Goal: Information Seeking & Learning: Learn about a topic

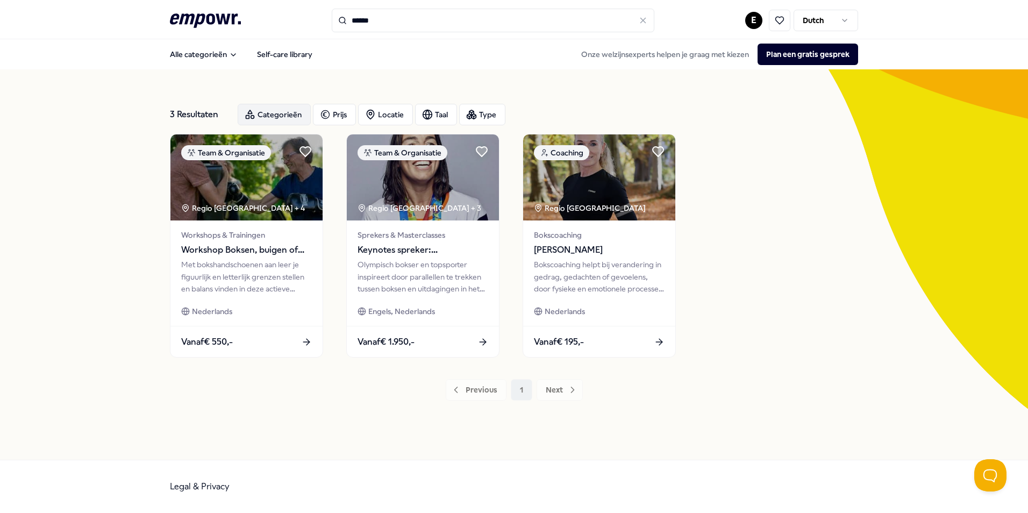
click at [273, 116] on div "Categorieën" at bounding box center [274, 115] width 73 height 22
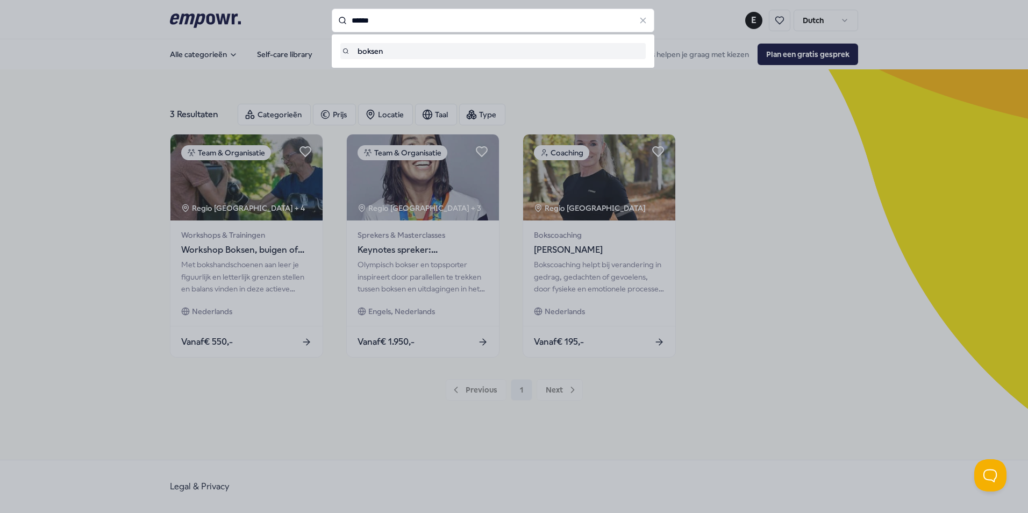
drag, startPoint x: 395, startPoint y: 24, endPoint x: 323, endPoint y: 24, distance: 72.6
click at [332, 24] on div "****** boksen" at bounding box center [493, 21] width 323 height 24
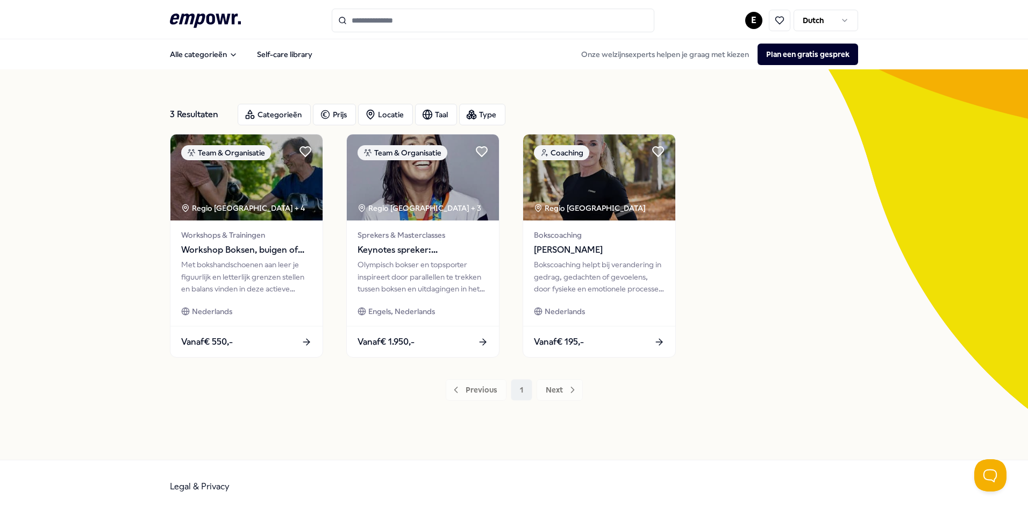
click at [283, 383] on div "Previous 1 Next" at bounding box center [514, 390] width 688 height 22
drag, startPoint x: 410, startPoint y: 27, endPoint x: 316, endPoint y: 31, distance: 93.7
click at [316, 31] on div ".empowr-logo_svg__cls-1{fill:#03032f} E Dutch" at bounding box center [514, 21] width 688 height 24
drag, startPoint x: 446, startPoint y: 16, endPoint x: 325, endPoint y: 26, distance: 121.4
click at [325, 26] on div ".empowr-logo_svg__cls-1{fill:#03032f} E Dutch" at bounding box center [514, 21] width 688 height 24
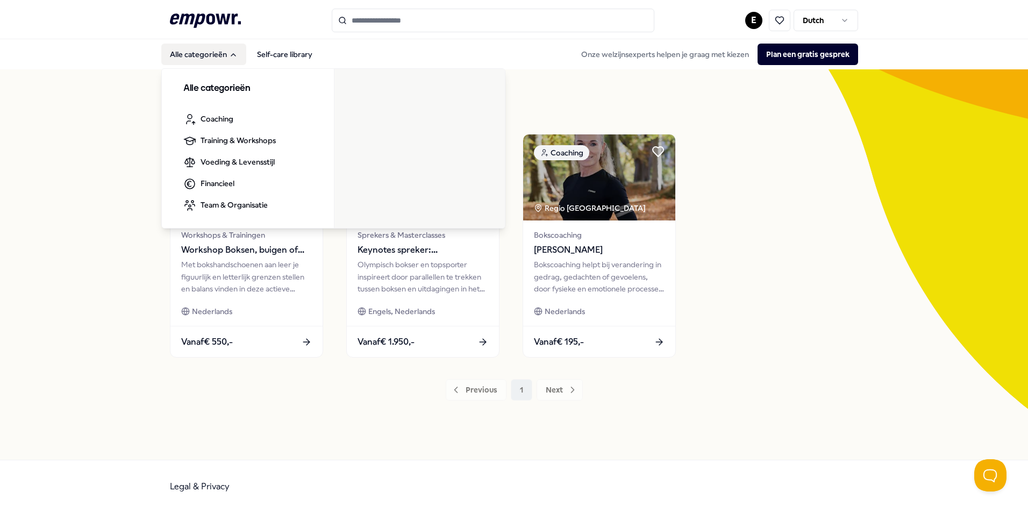
click at [180, 50] on button "Alle categorieën" at bounding box center [203, 55] width 85 height 22
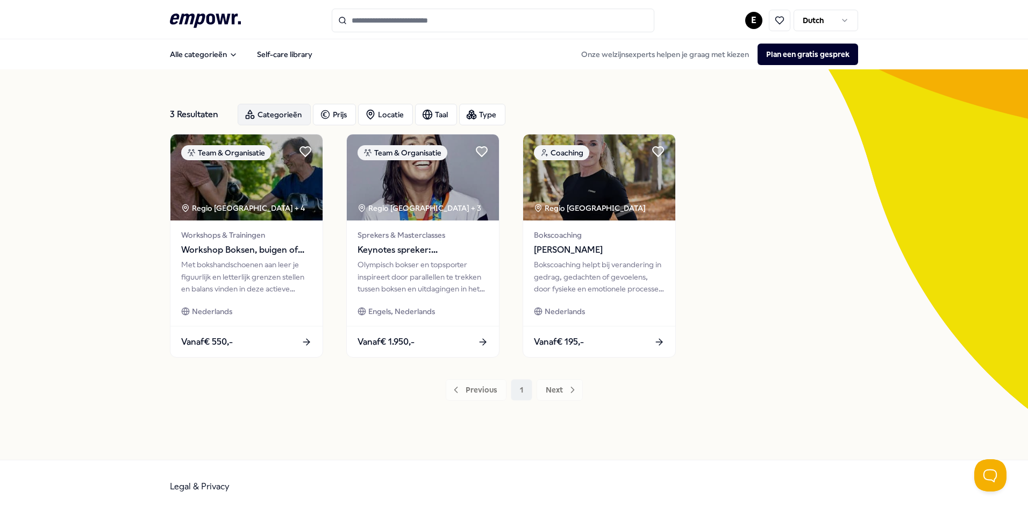
click at [267, 115] on div "Categorieën" at bounding box center [274, 115] width 73 height 22
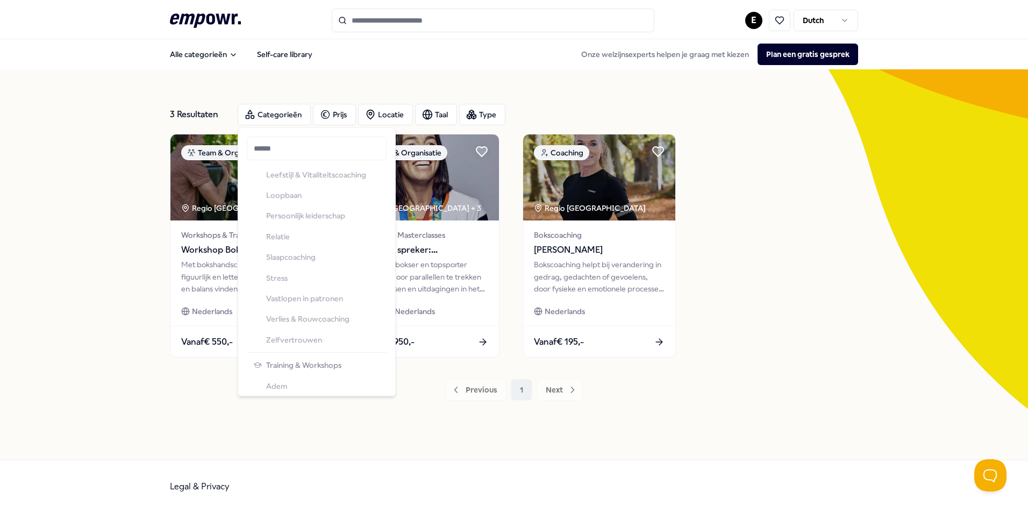
scroll to position [285, 0]
click at [423, 22] on input "Search for products, categories or subcategories" at bounding box center [493, 21] width 323 height 24
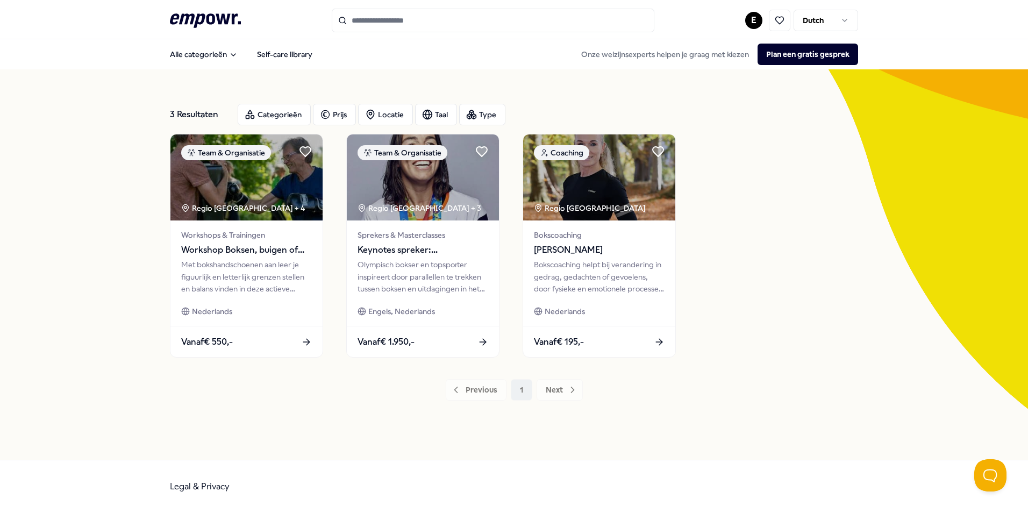
drag, startPoint x: 430, startPoint y: 16, endPoint x: 297, endPoint y: 27, distance: 133.3
click at [297, 27] on div ".empowr-logo_svg__cls-1{fill:#03032f} E Dutch" at bounding box center [514, 21] width 688 height 24
click at [342, 21] on icon at bounding box center [342, 20] width 9 height 9
click at [273, 115] on div "Categorieën" at bounding box center [274, 115] width 73 height 22
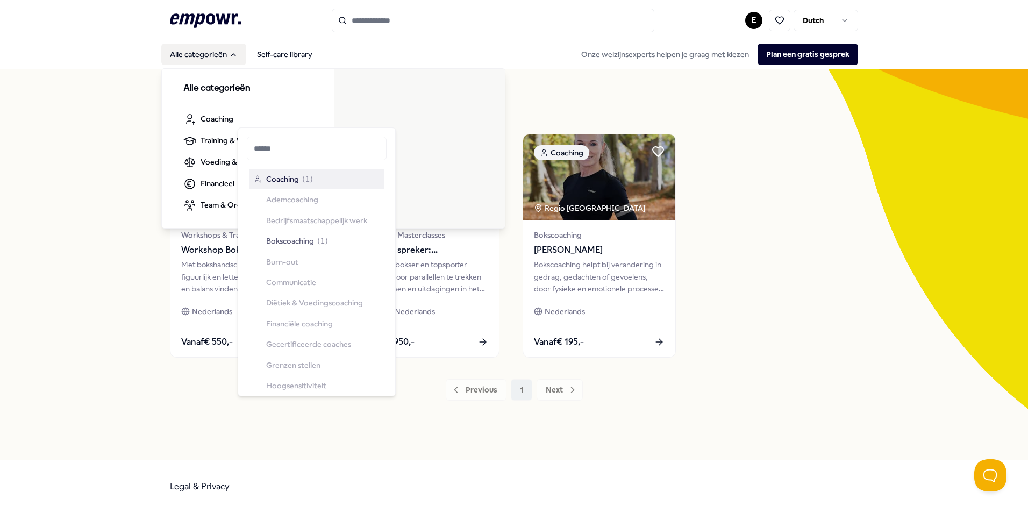
click at [207, 56] on button "Alle categorieën" at bounding box center [203, 55] width 85 height 22
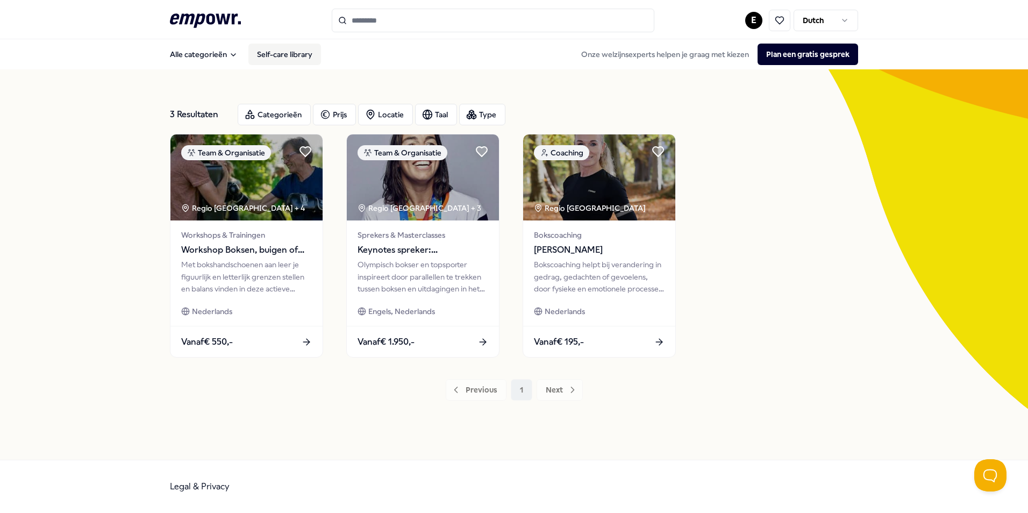
click at [267, 48] on link "Self-care library" at bounding box center [284, 55] width 73 height 22
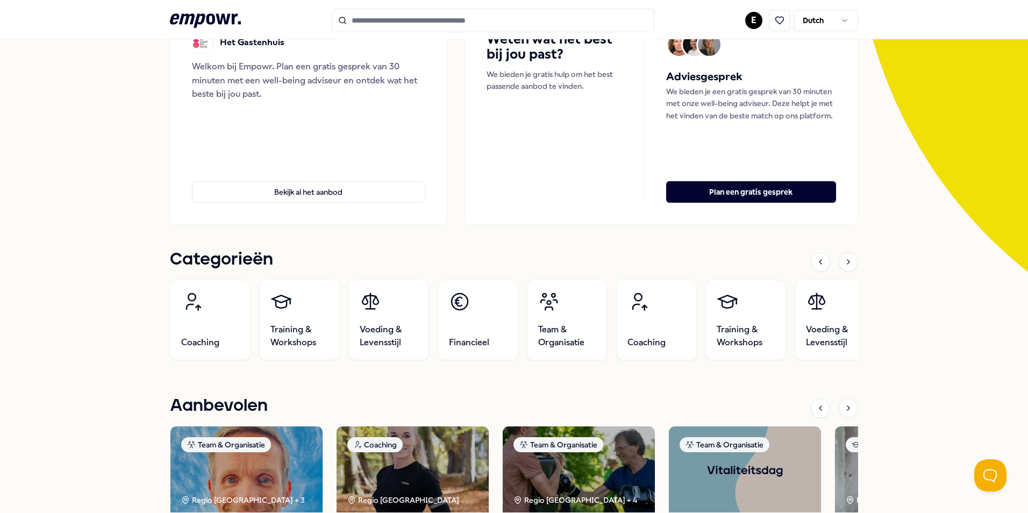
scroll to position [161, 0]
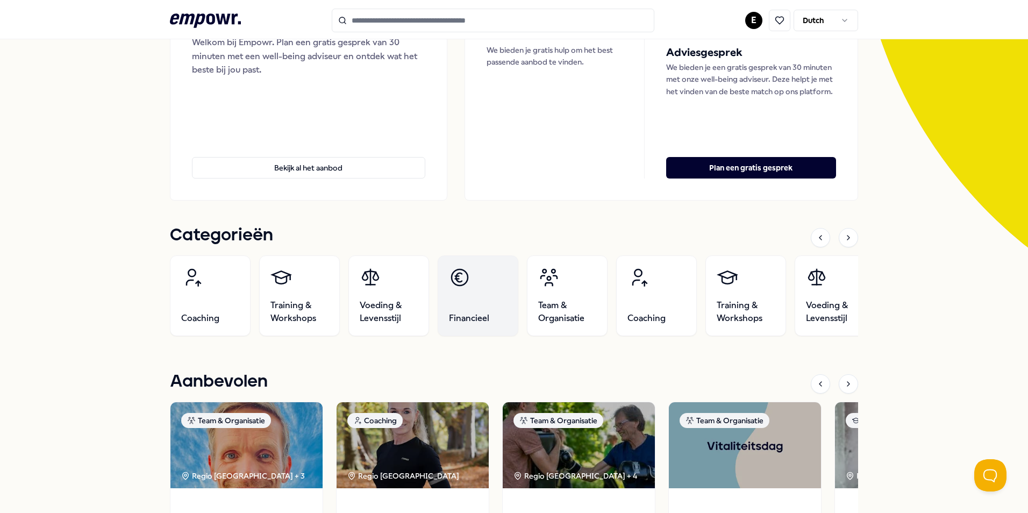
click at [468, 302] on link "Financieel" at bounding box center [478, 295] width 81 height 81
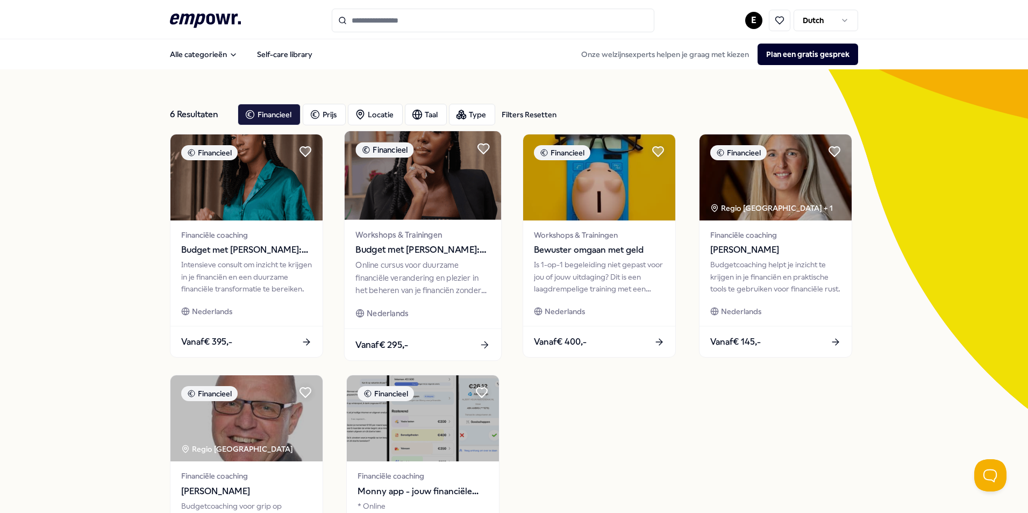
click at [410, 306] on div "Workshops & Trainingen Budget met Danie: Upgrade je financiën! Online cursus vo…" at bounding box center [423, 274] width 157 height 109
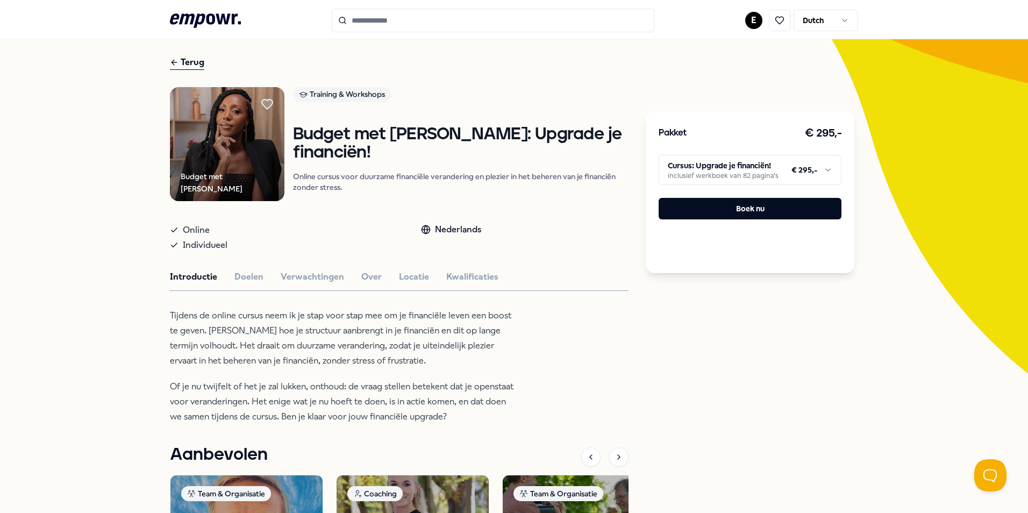
scroll to position [54, 0]
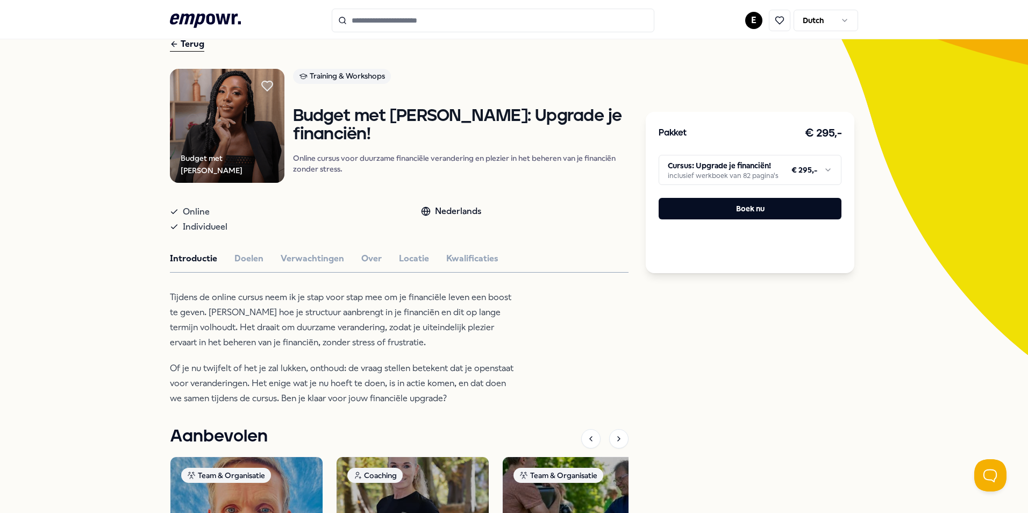
click at [179, 47] on div "Terug" at bounding box center [187, 44] width 34 height 15
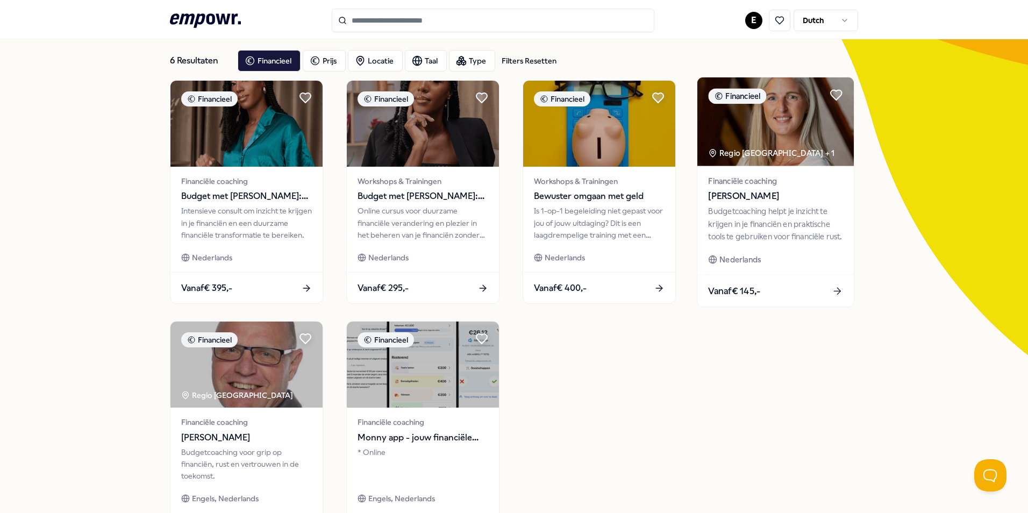
click at [757, 197] on span "[PERSON_NAME]" at bounding box center [775, 196] width 134 height 14
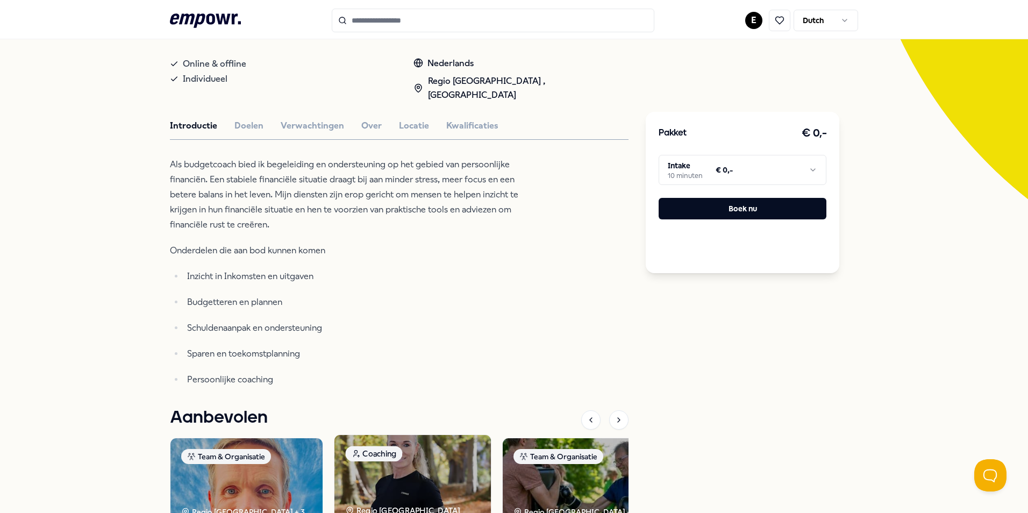
scroll to position [54, 0]
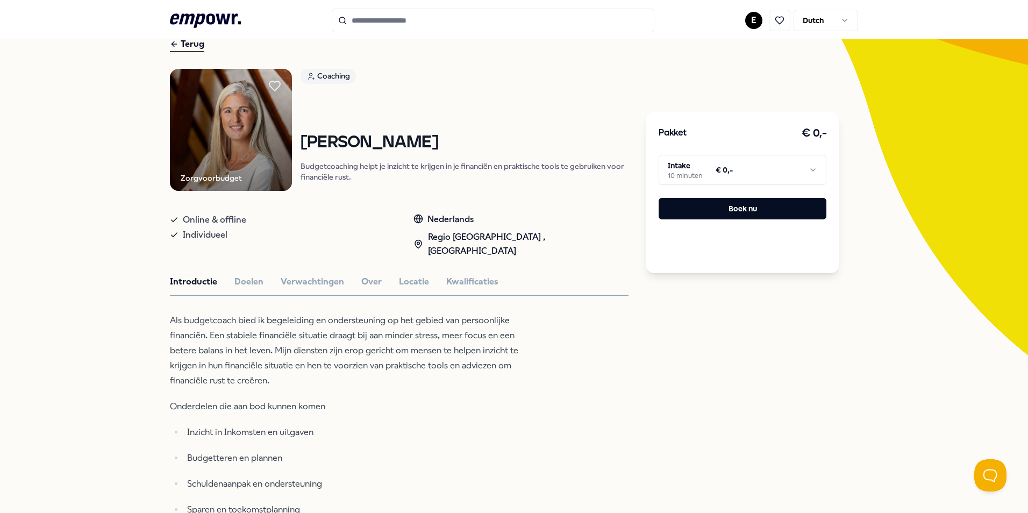
click at [192, 47] on div "Terug" at bounding box center [187, 44] width 34 height 15
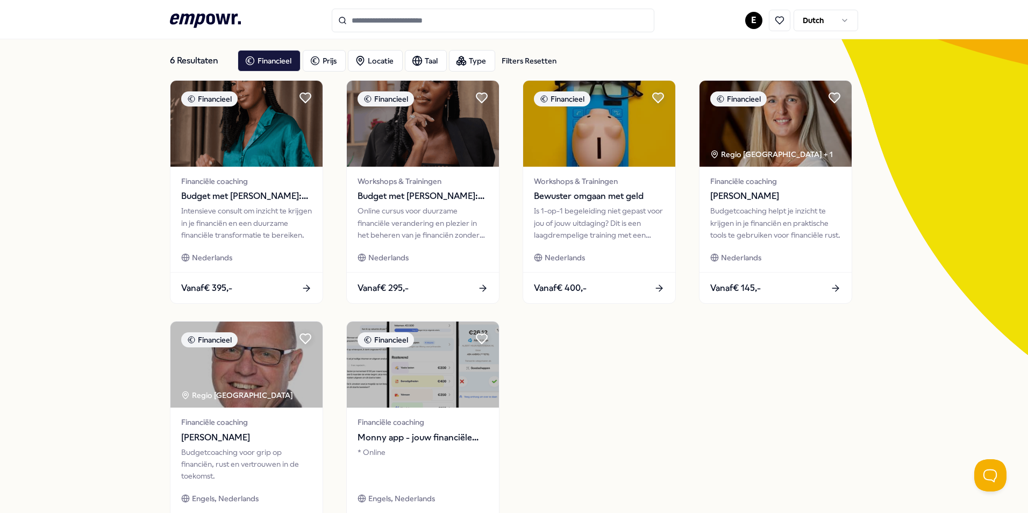
click at [192, 47] on div "6 Resultaten Filters Resetten Financieel Prijs Locatie Taal Type Filters Resett…" at bounding box center [514, 60] width 688 height 39
